Goal: Task Accomplishment & Management: Use online tool/utility

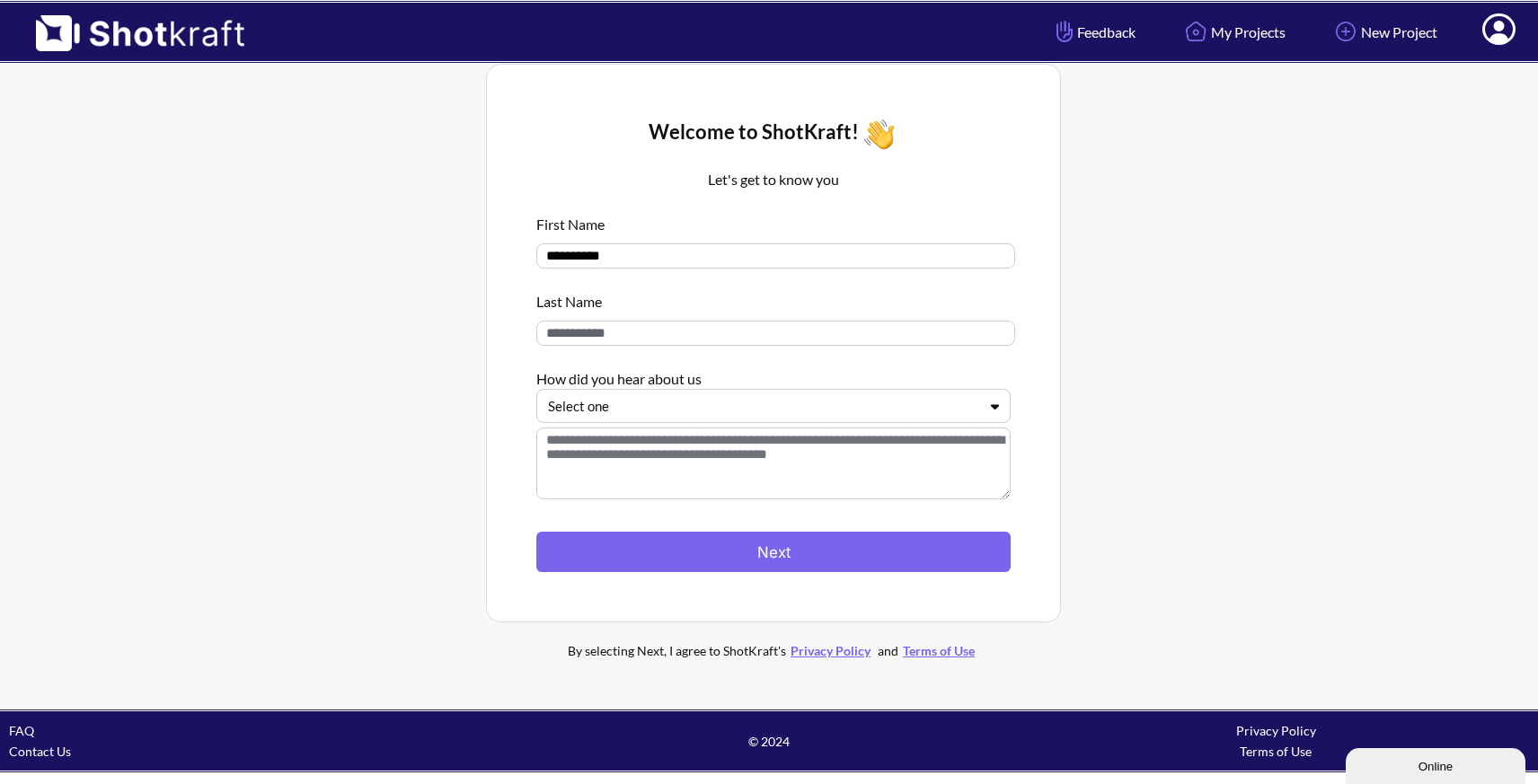
drag, startPoint x: 604, startPoint y: 255, endPoint x: 480, endPoint y: 248, distance: 124.2
click at [480, 248] on div "**********" at bounding box center [773, 371] width 1511 height 633
type input "*******"
type input "****"
click at [580, 414] on div at bounding box center [763, 406] width 429 height 20
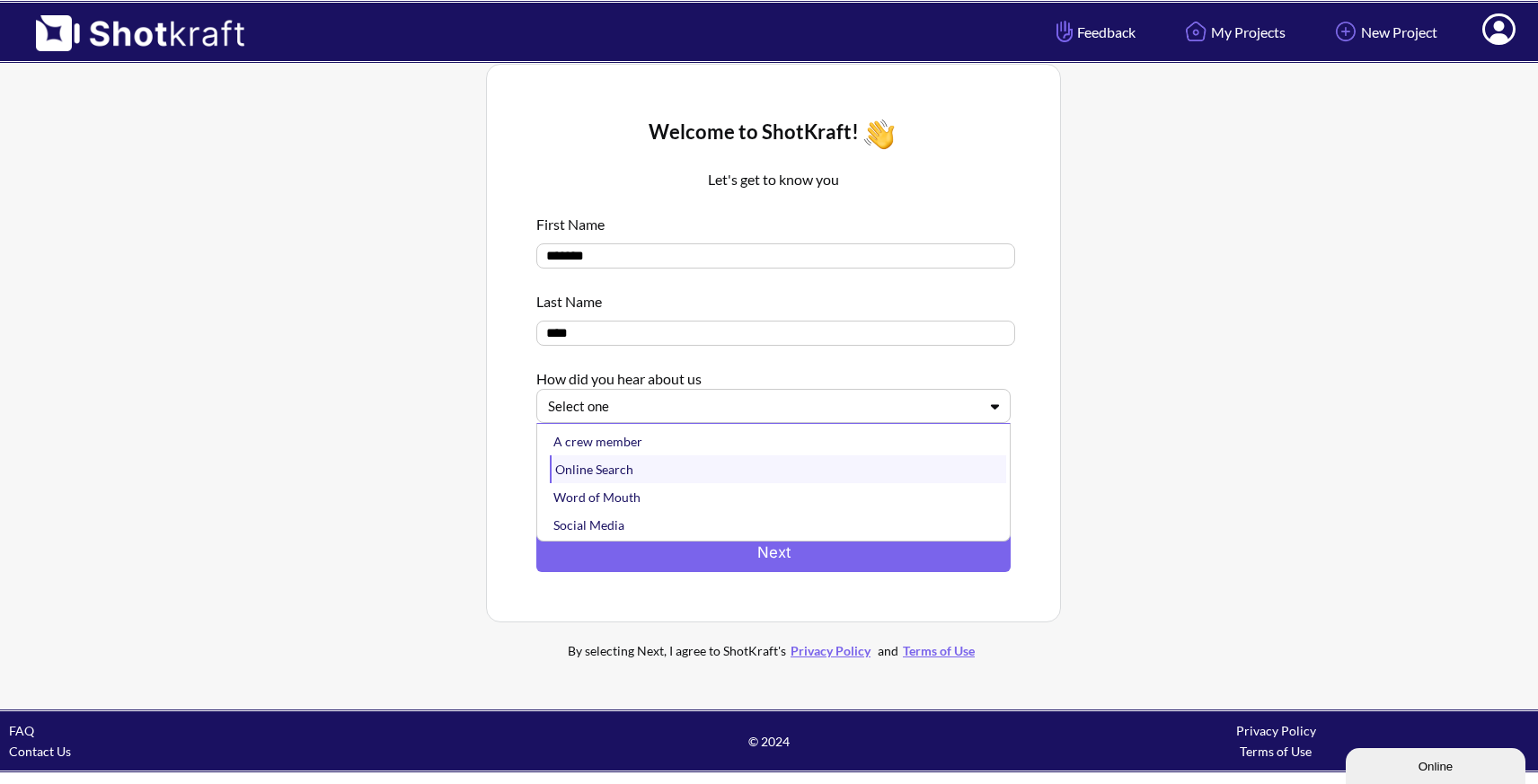
click at [594, 474] on div "Online Search" at bounding box center [777, 469] width 456 height 28
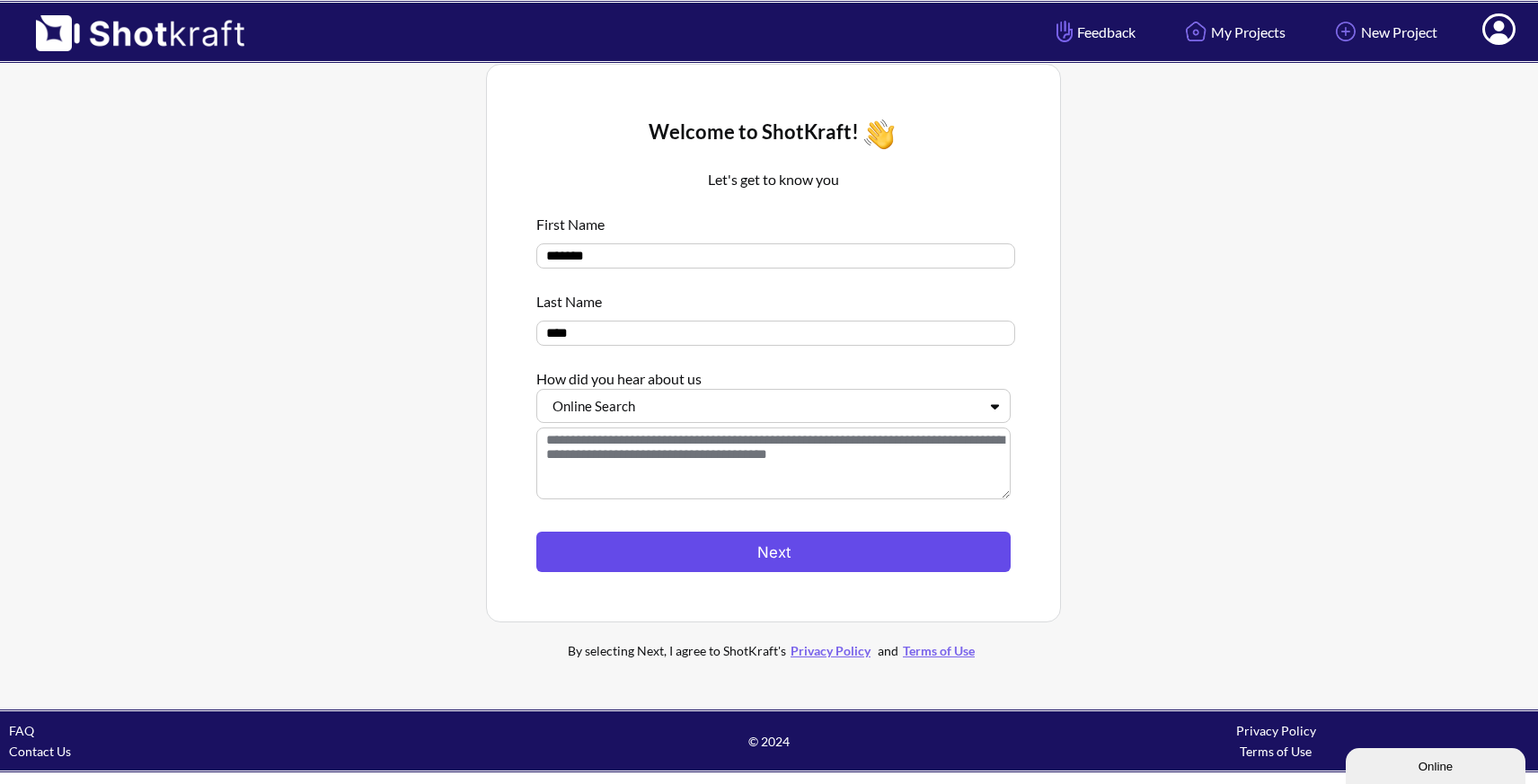
click at [746, 549] on button "Next" at bounding box center [773, 552] width 474 height 41
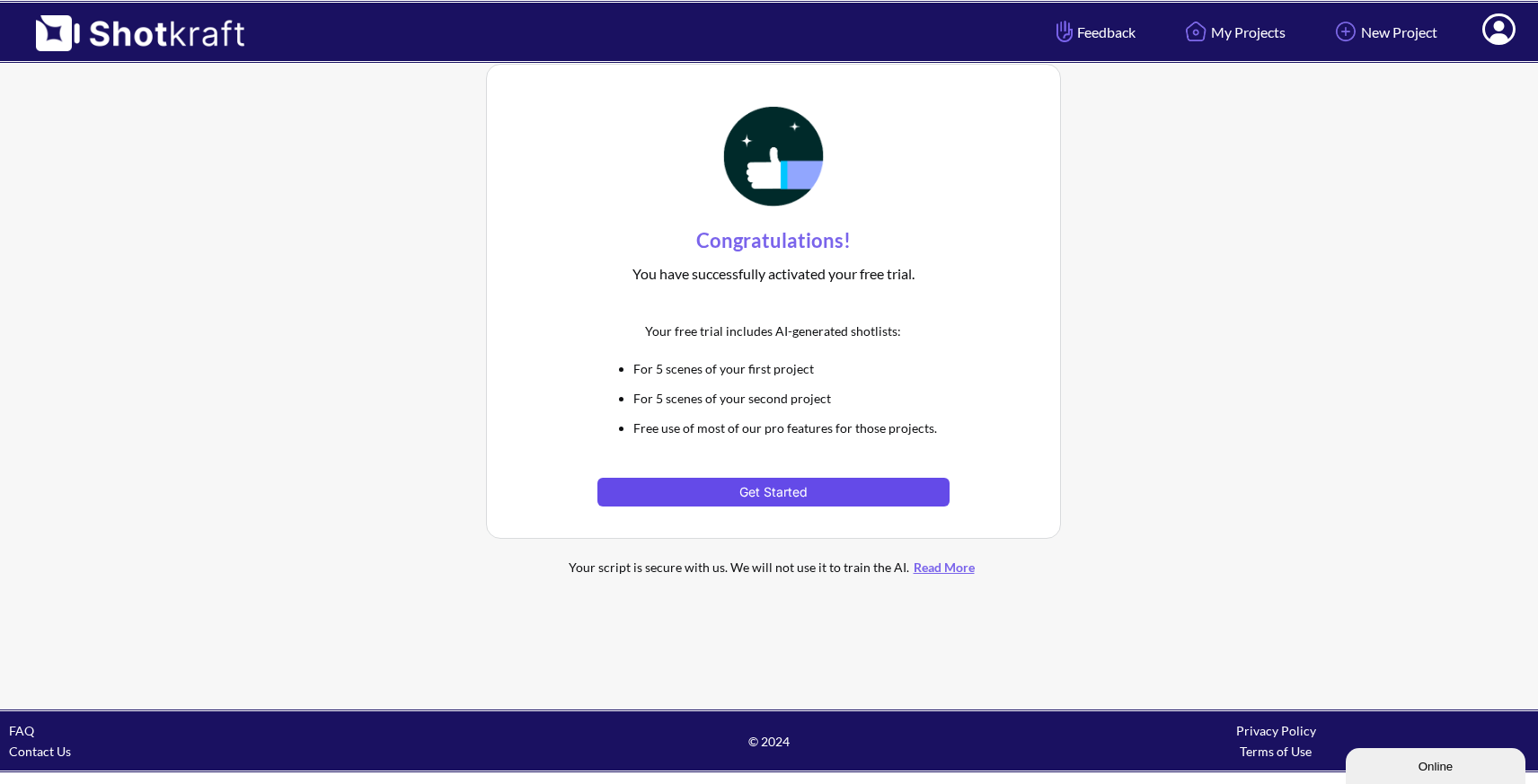
click at [764, 497] on button "Get Started" at bounding box center [773, 492] width 351 height 29
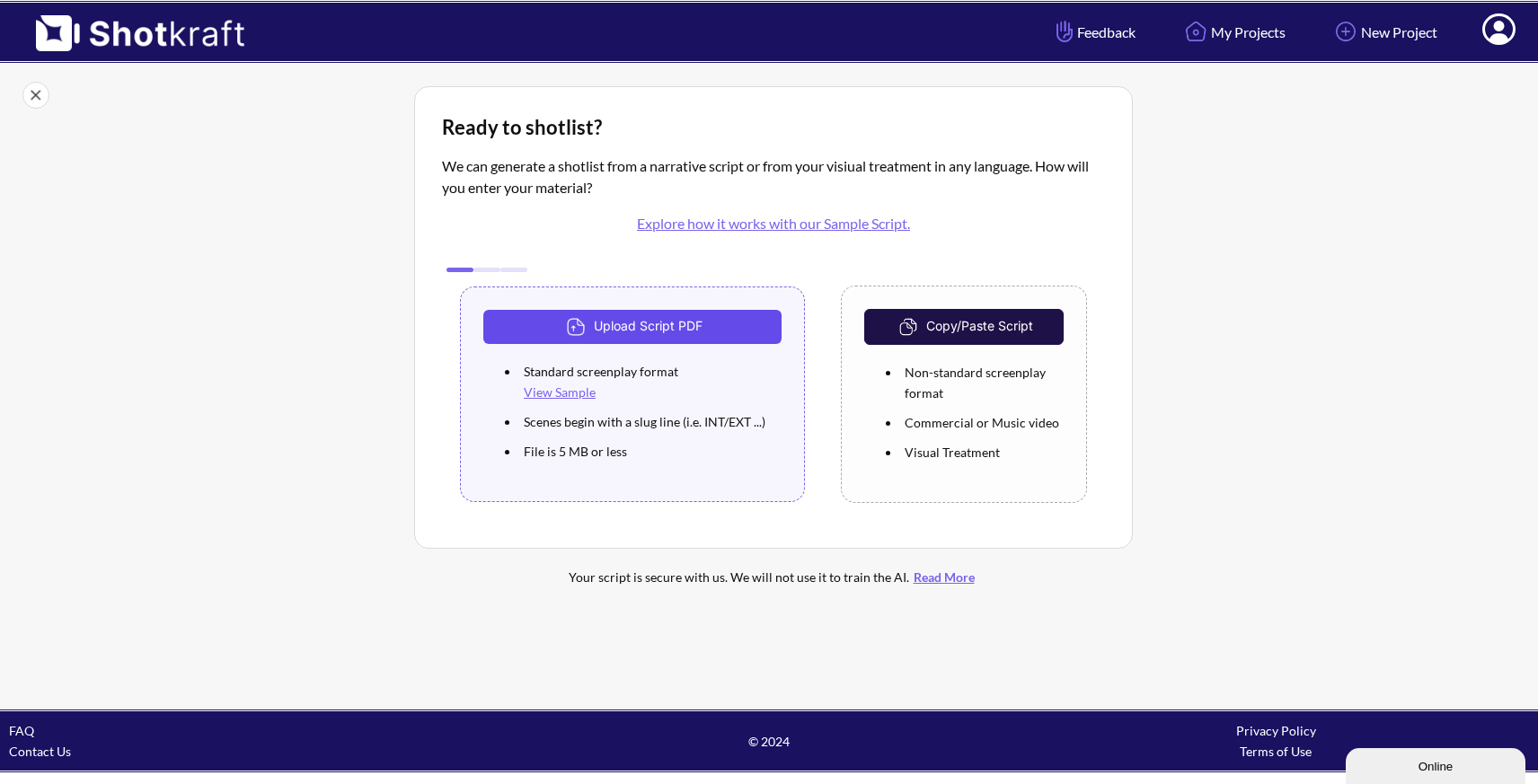
click at [618, 326] on button "Upload Script PDF" at bounding box center [633, 326] width 298 height 34
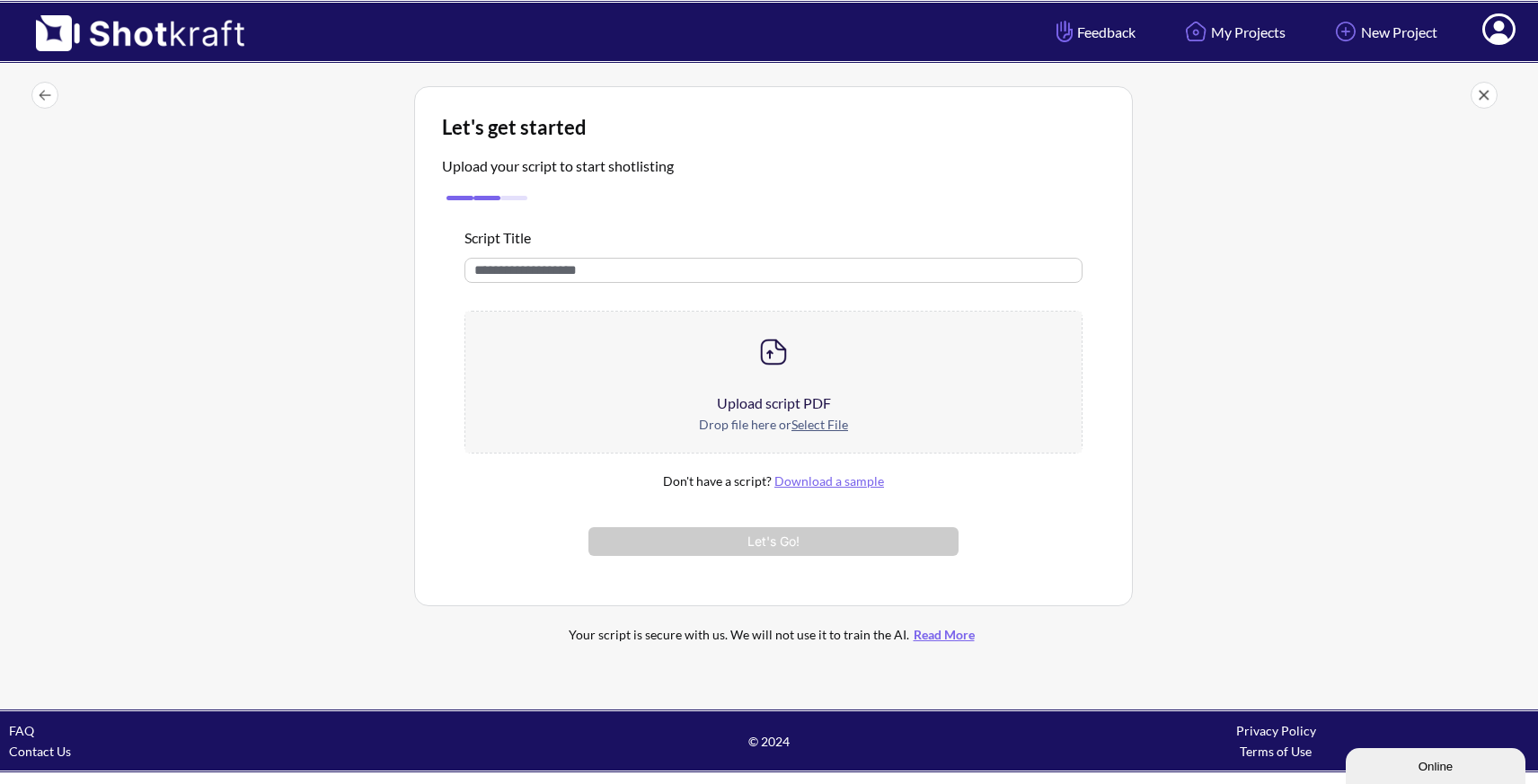
click at [764, 368] on img at bounding box center [773, 351] width 36 height 36
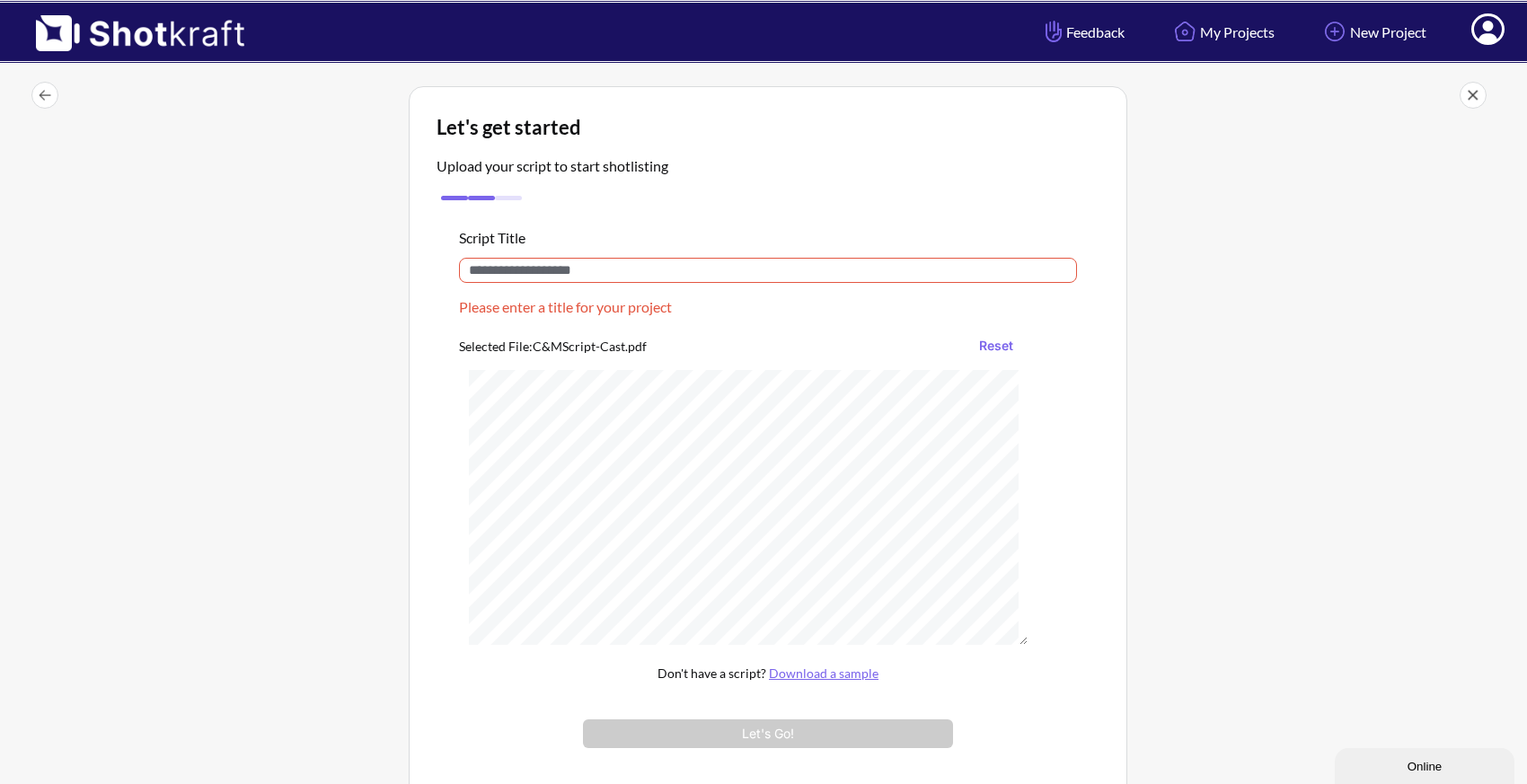
click at [523, 278] on input "text" at bounding box center [768, 270] width 618 height 25
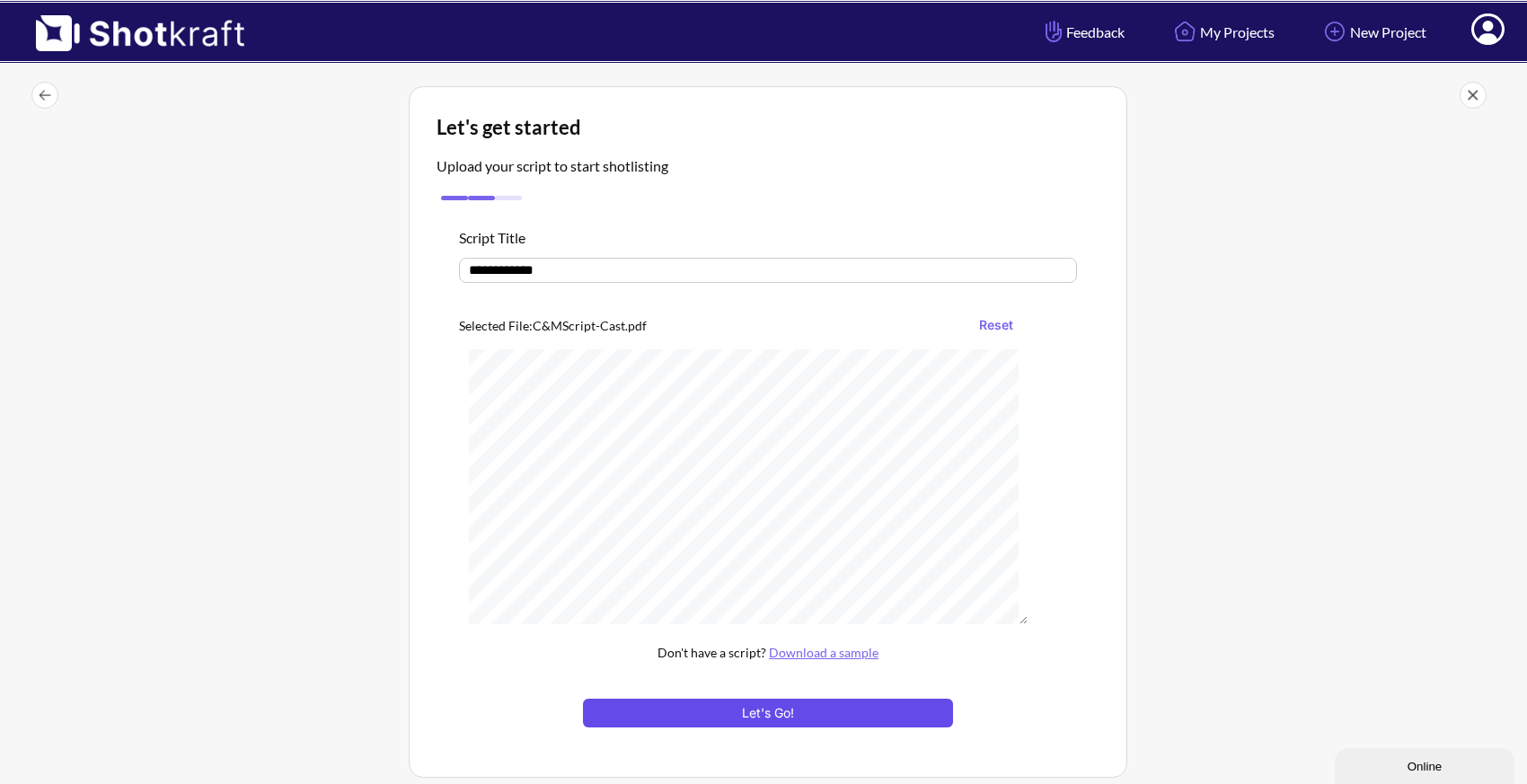
type input "**********"
click at [770, 718] on button "Let's Go!" at bounding box center [768, 713] width 370 height 29
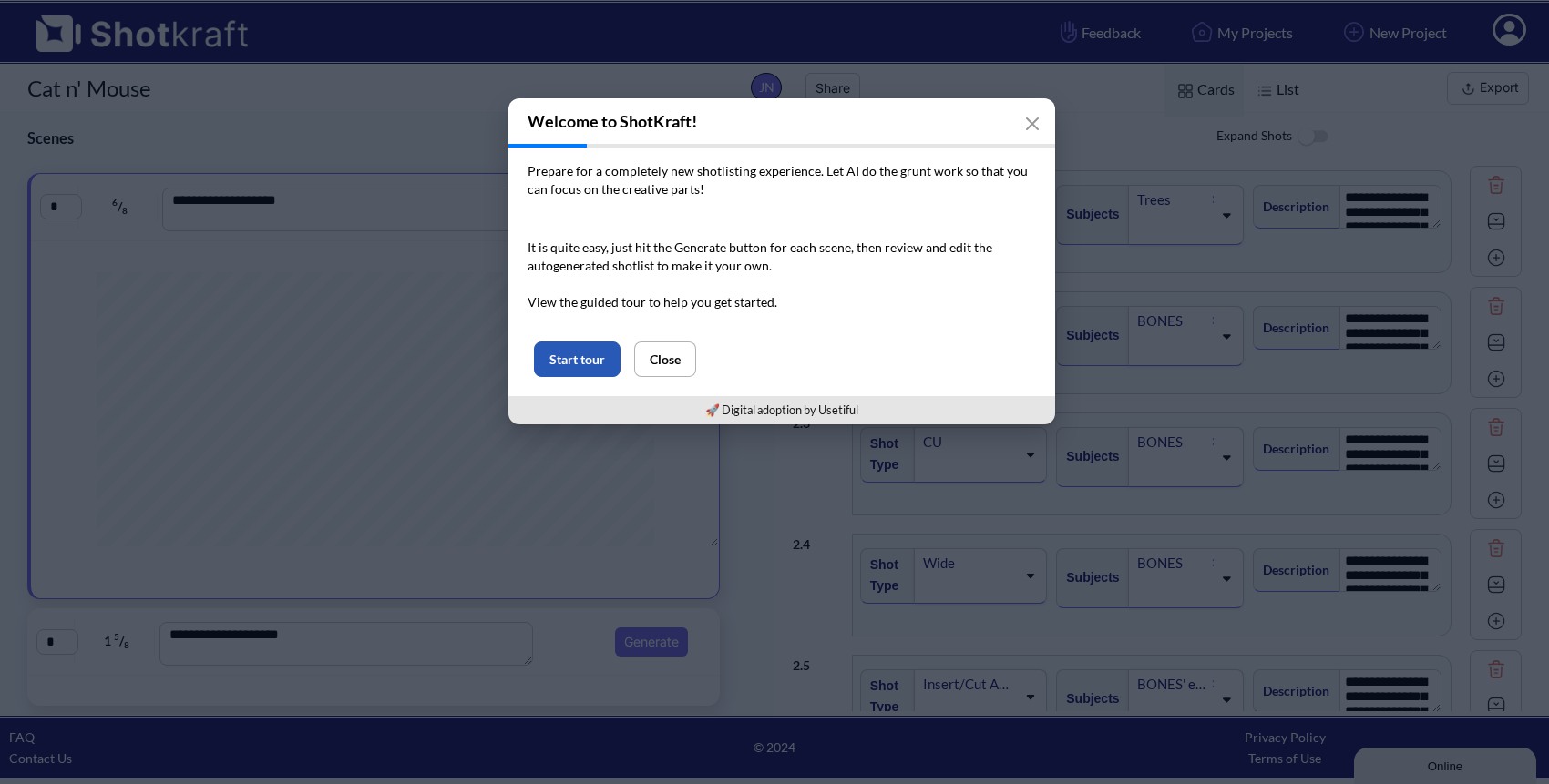
click at [580, 356] on button "Start tour" at bounding box center [577, 359] width 86 height 36
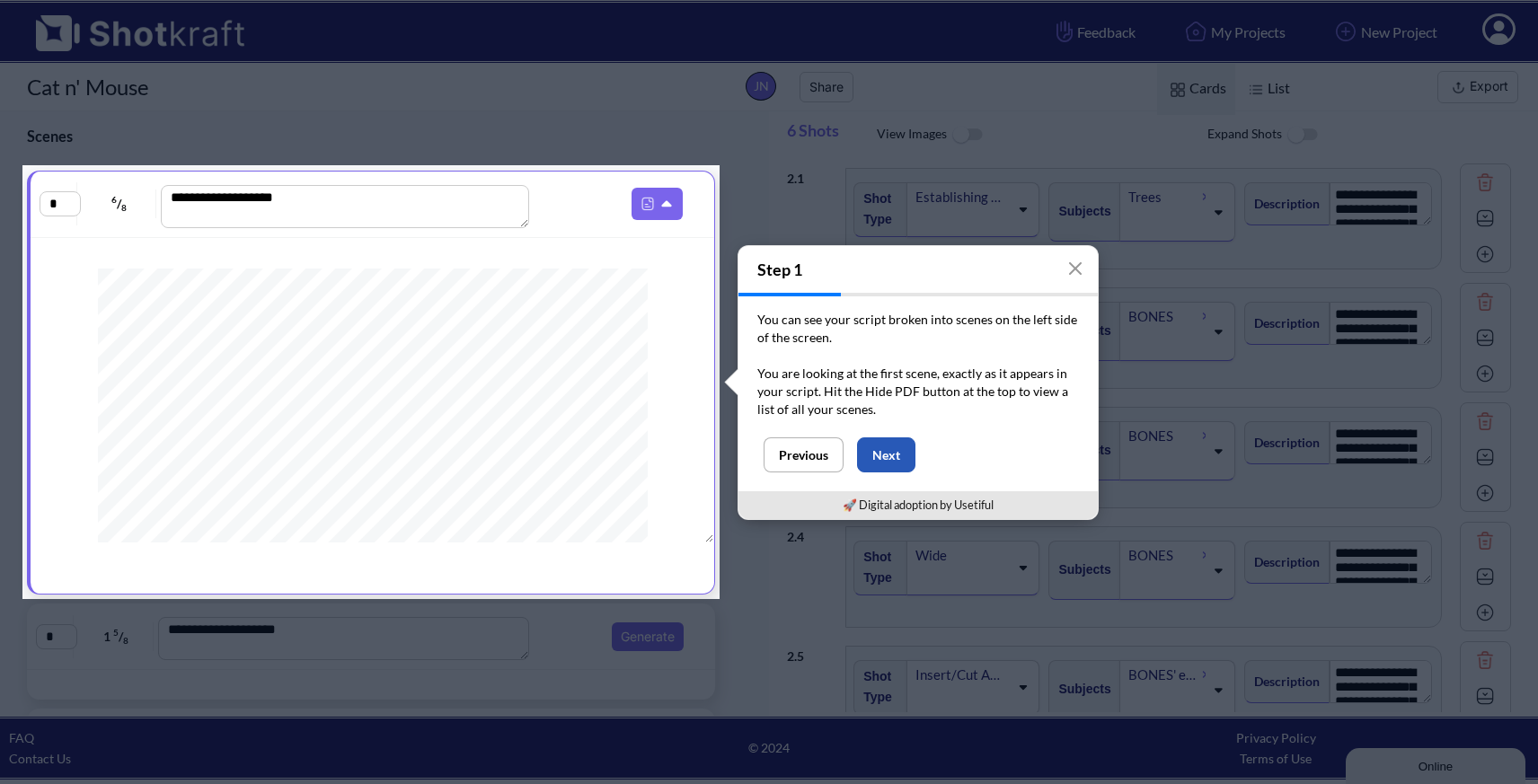
click at [873, 448] on button "Next" at bounding box center [886, 455] width 58 height 35
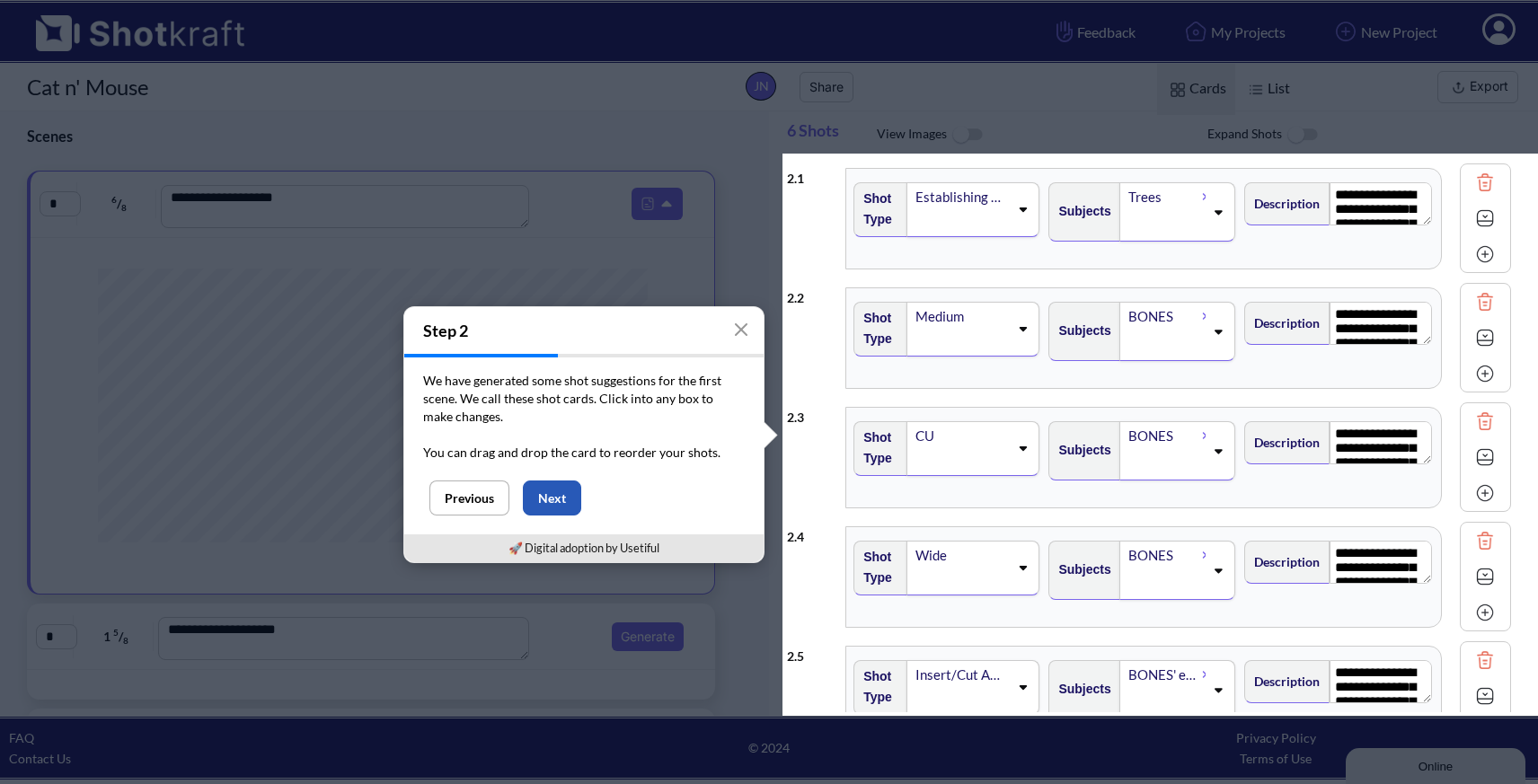
click at [568, 498] on button "Next" at bounding box center [551, 498] width 58 height 35
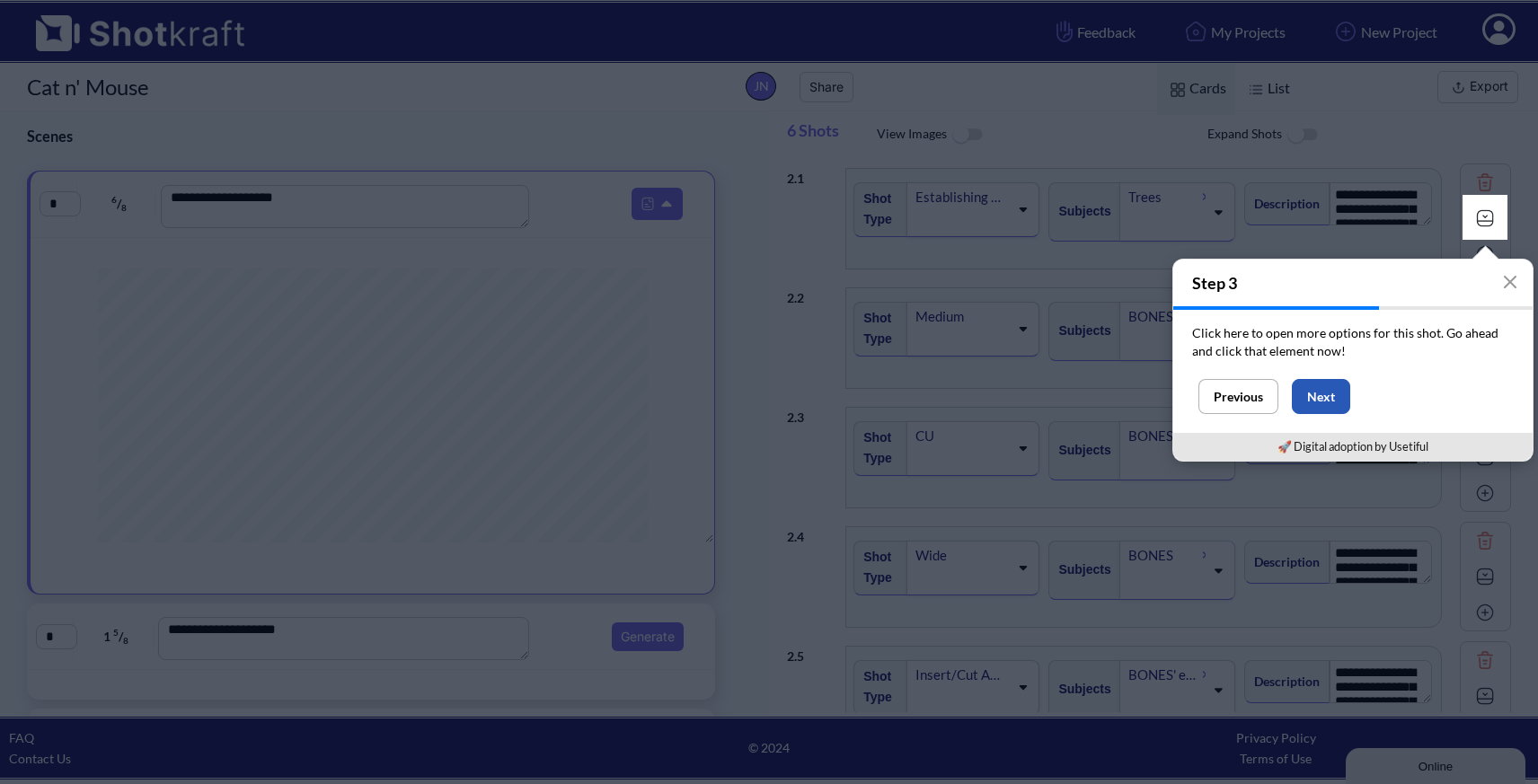
click at [1321, 393] on button "Next" at bounding box center [1321, 397] width 58 height 35
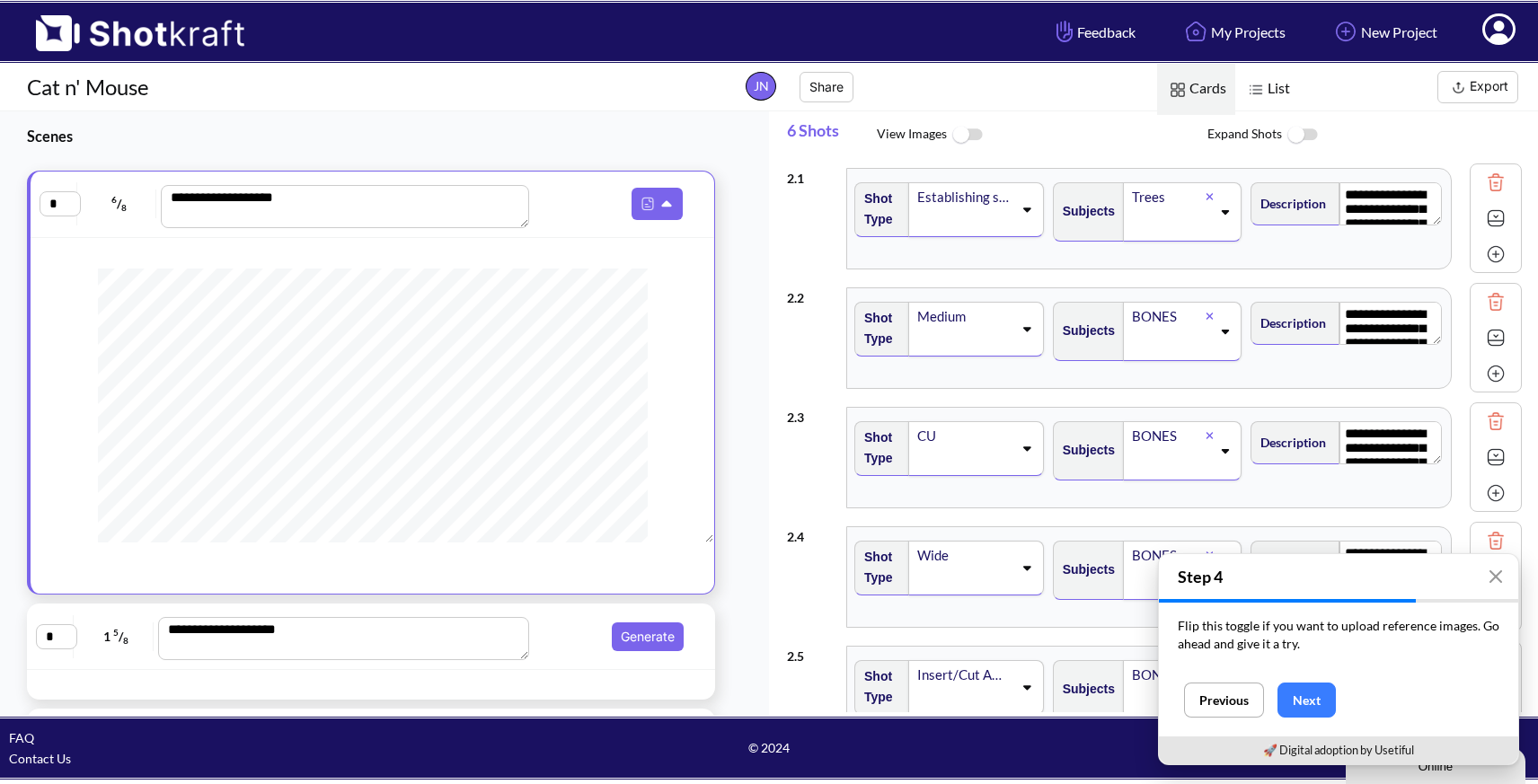
click at [1026, 216] on div "Establishing shot" at bounding box center [976, 209] width 136 height 55
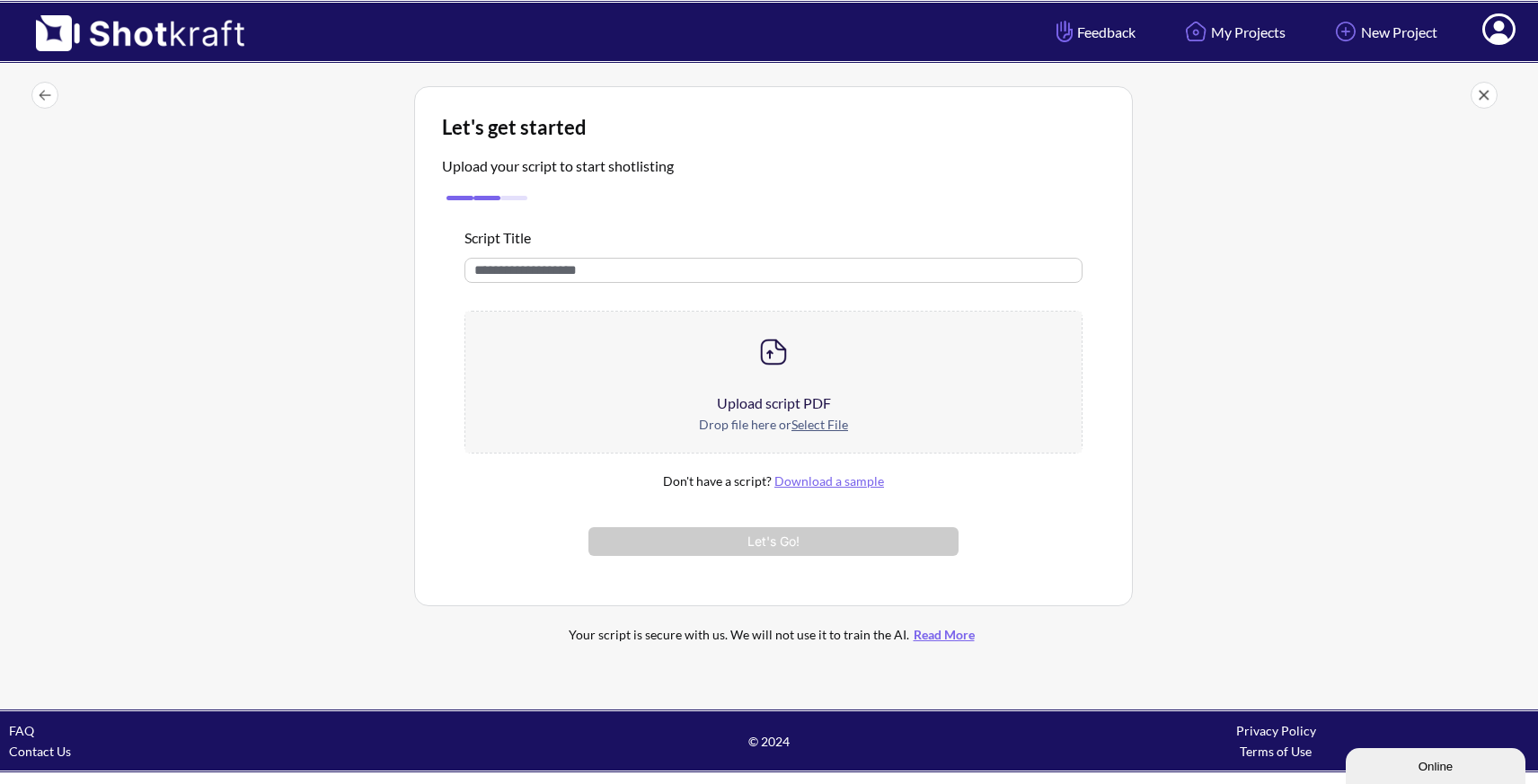
click at [1493, 35] on icon at bounding box center [1498, 31] width 18 height 21
click at [1450, 66] on link "My Profile" at bounding box center [1448, 65] width 149 height 29
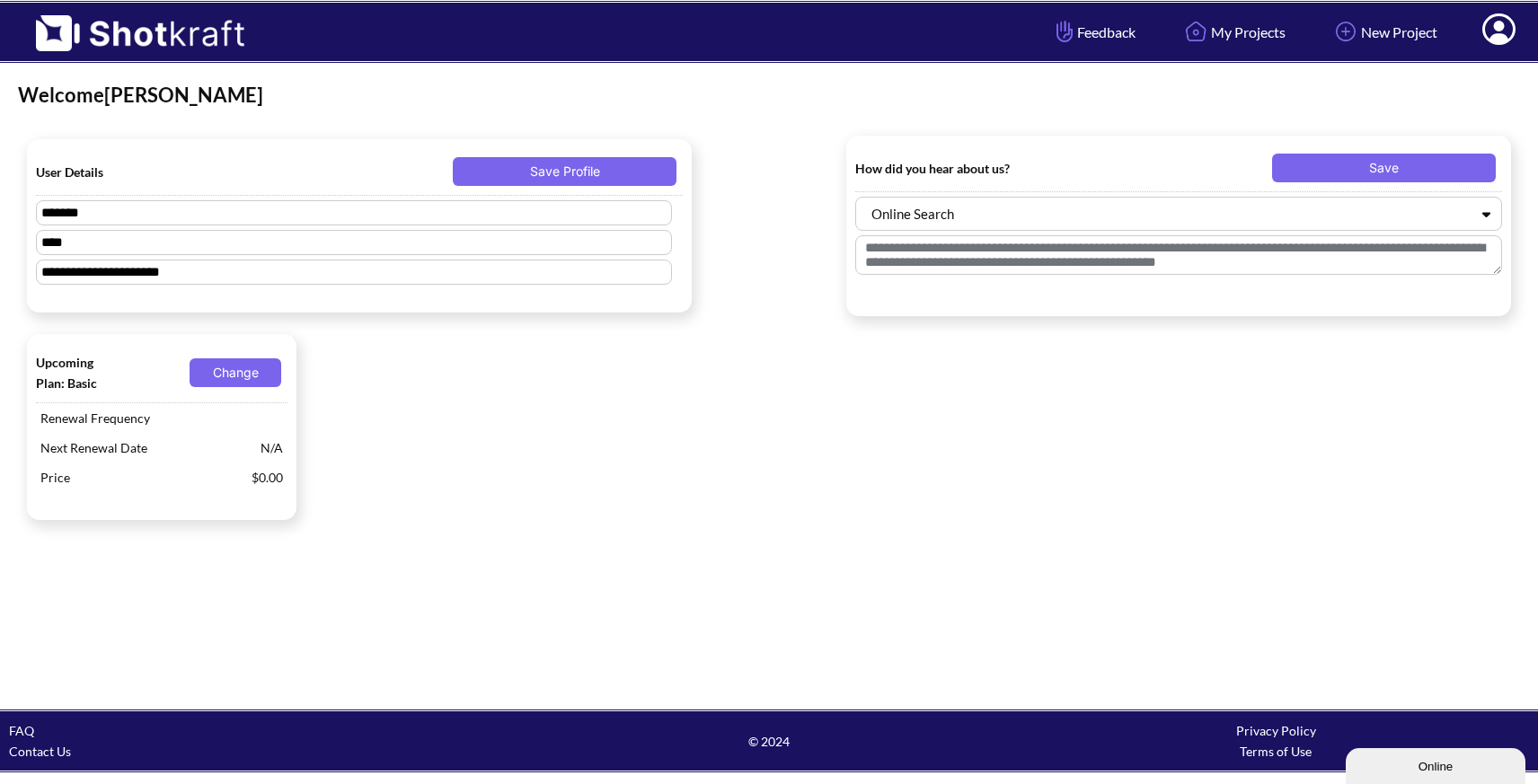
click at [45, 748] on link "Contact Us" at bounding box center [40, 751] width 62 height 16
